Goal: Transaction & Acquisition: Book appointment/travel/reservation

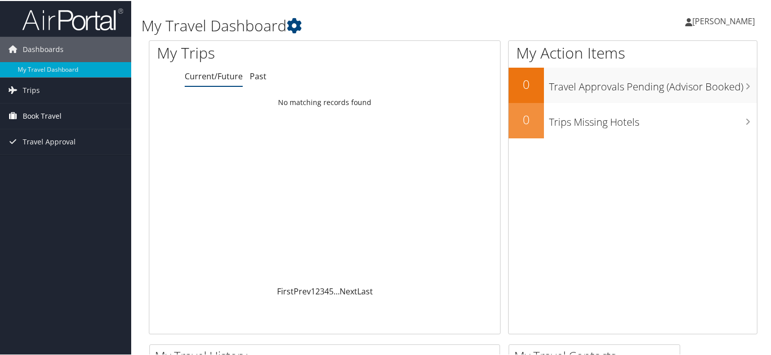
click at [40, 118] on span "Book Travel" at bounding box center [42, 114] width 39 height 25
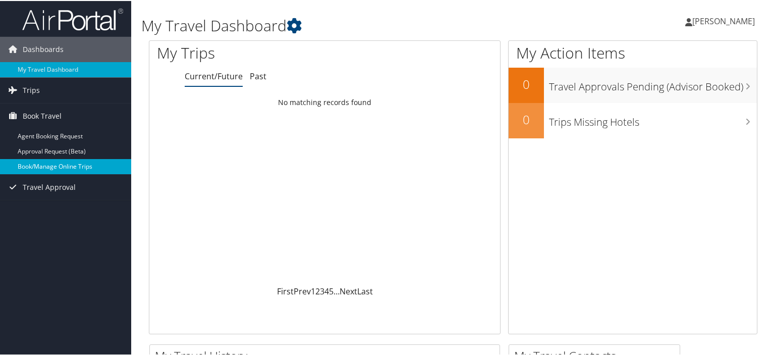
click at [36, 163] on link "Book/Manage Online Trips" at bounding box center [65, 165] width 131 height 15
